Goal: Register for event/course

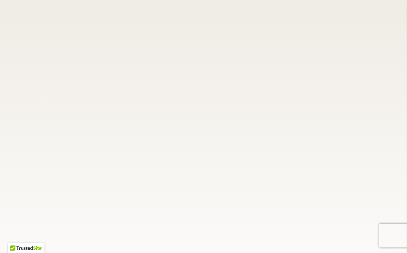
scroll to position [1889, 0]
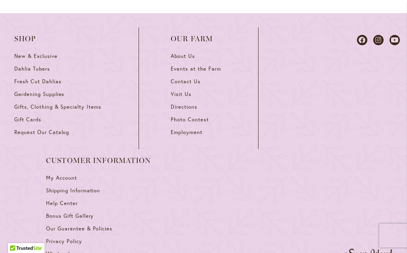
scroll to position [919, 0]
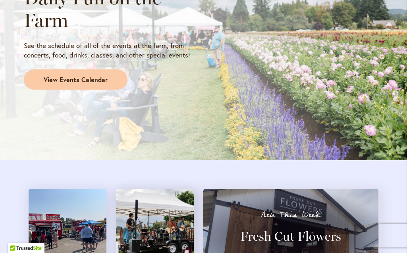
scroll to position [792, 0]
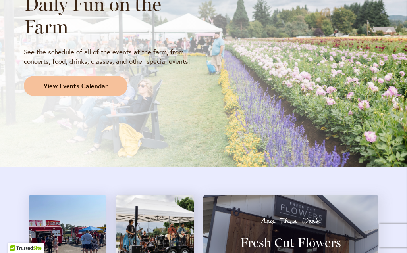
click at [72, 82] on span "View Events Calendar" at bounding box center [76, 86] width 64 height 9
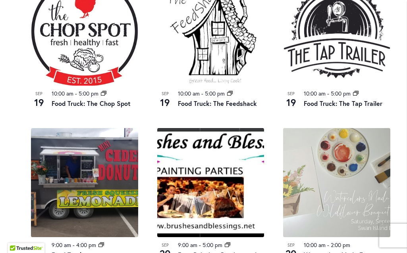
scroll to position [814, 0]
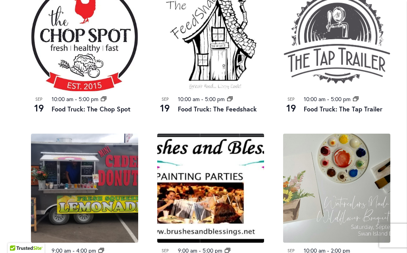
click at [336, 52] on img at bounding box center [336, 36] width 107 height 109
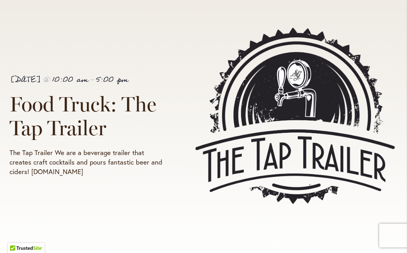
scroll to position [277, 0]
